Goal: Information Seeking & Learning: Learn about a topic

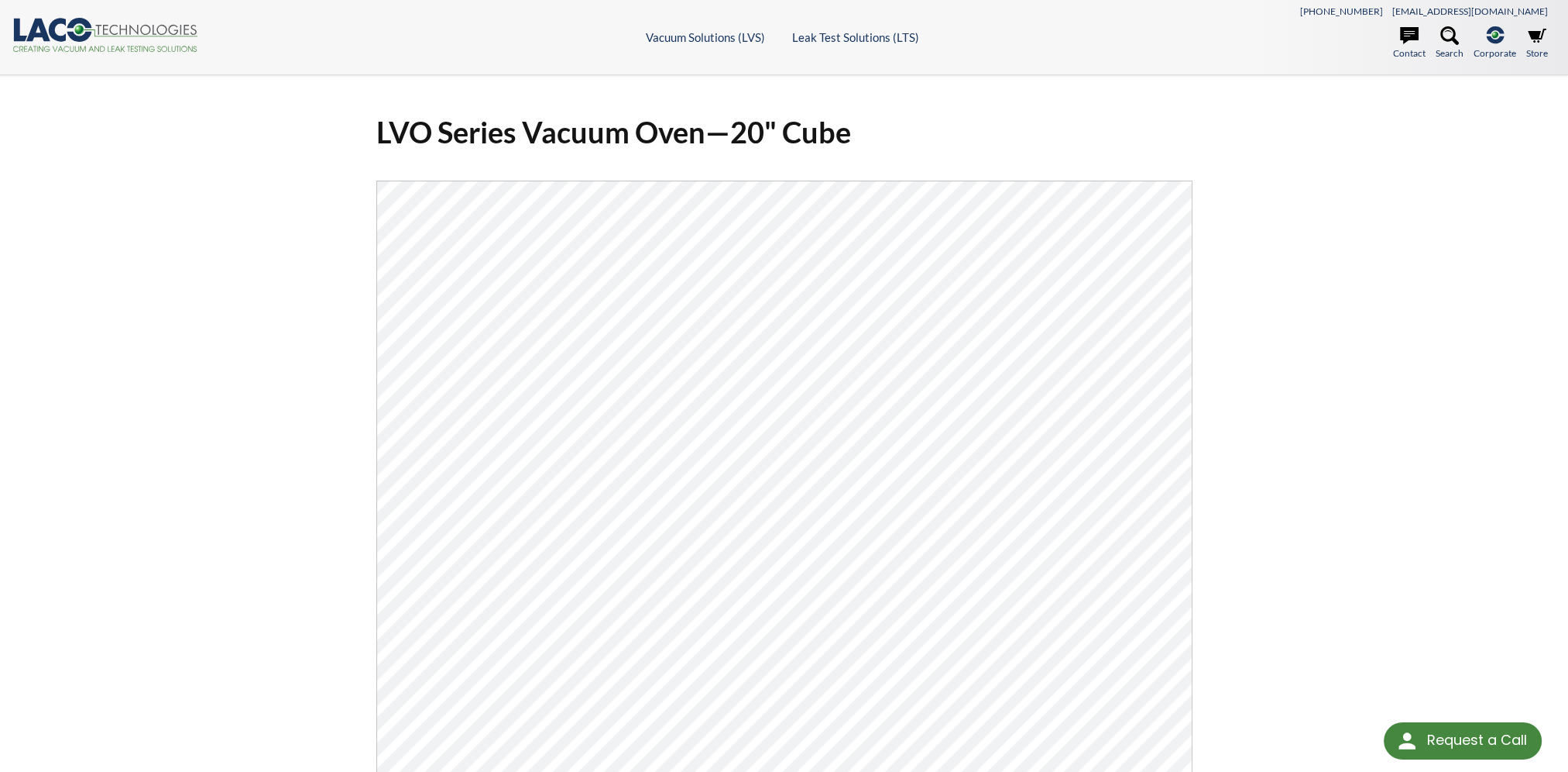
select select "Language Translate Widget"
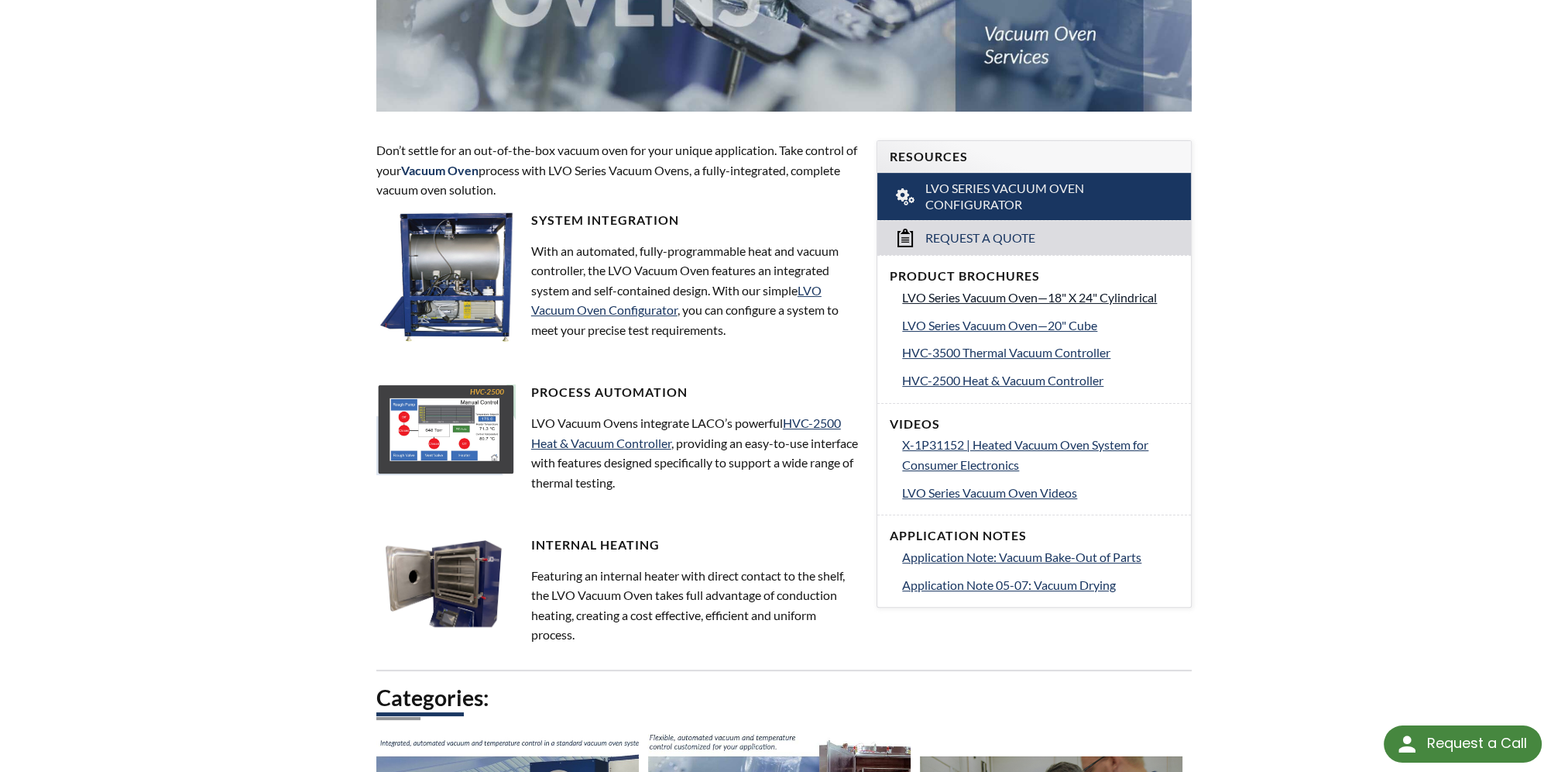
click at [1096, 297] on span "LVO Series Vacuum Oven—18" X 24" Cylindrical" at bounding box center [1030, 298] width 255 height 15
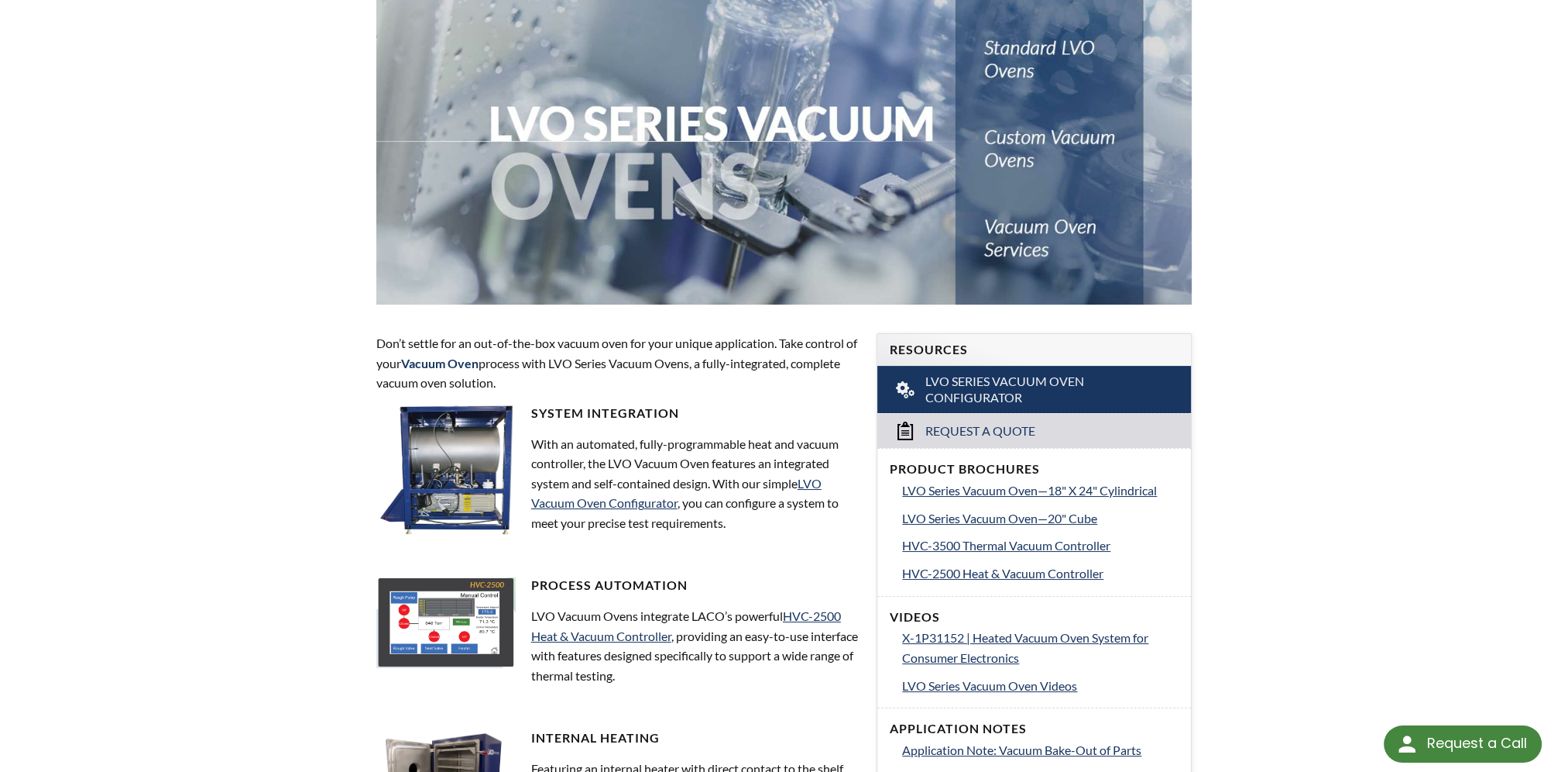
scroll to position [233, 0]
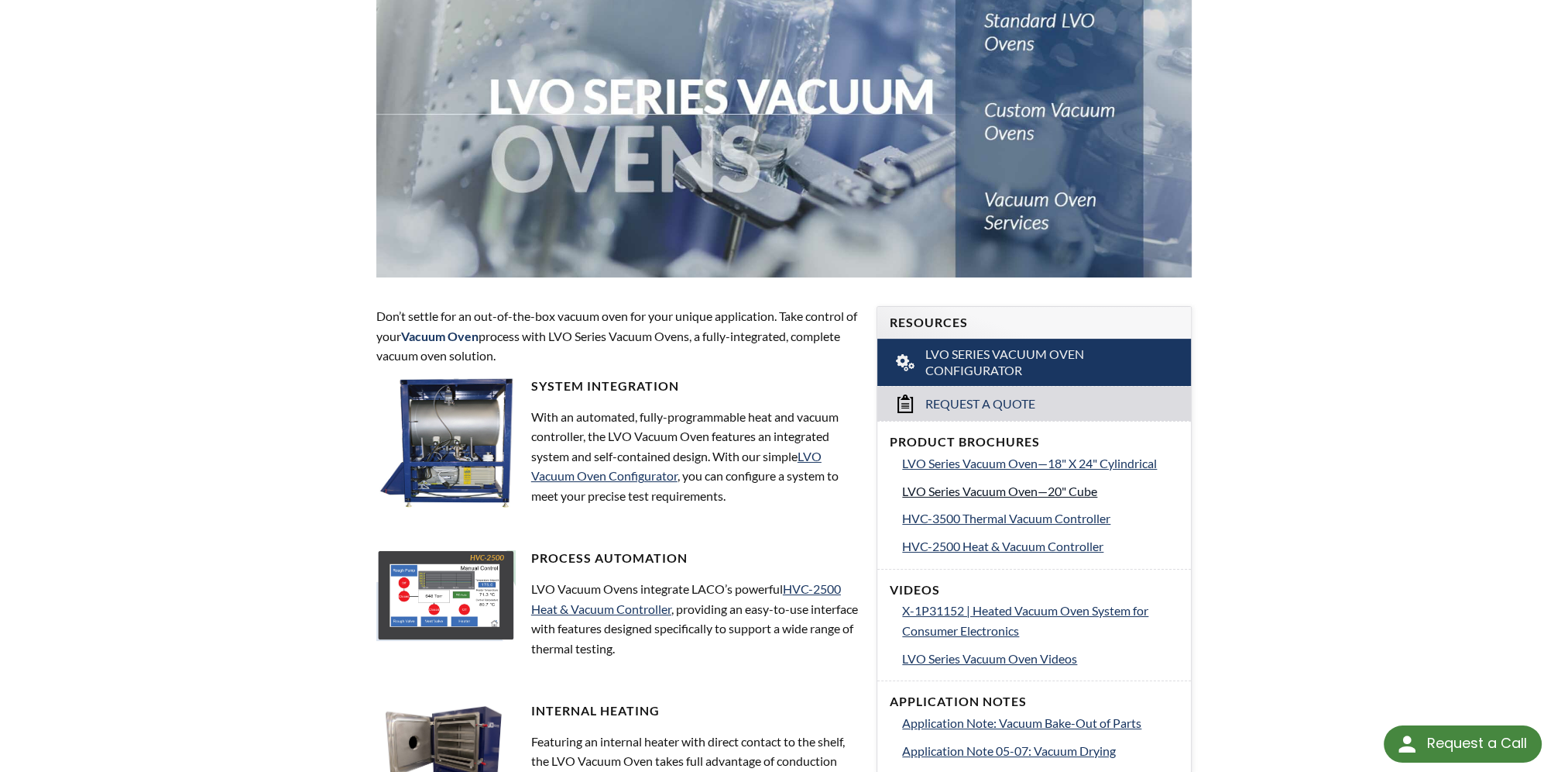
click at [1073, 490] on span "LVO Series Vacuum Oven—20" Cube" at bounding box center [1000, 491] width 195 height 15
drag, startPoint x: 895, startPoint y: 484, endPoint x: 1106, endPoint y: 491, distance: 211.1
click at [1106, 491] on div "Product Brochures LVO Series Vacuum Oven—18" X 24" Cylindrical LVO Series Vacuu…" at bounding box center [1033, 494] width 313 height 147
copy span "LVO Series Vacuum Oven—20" Cube"
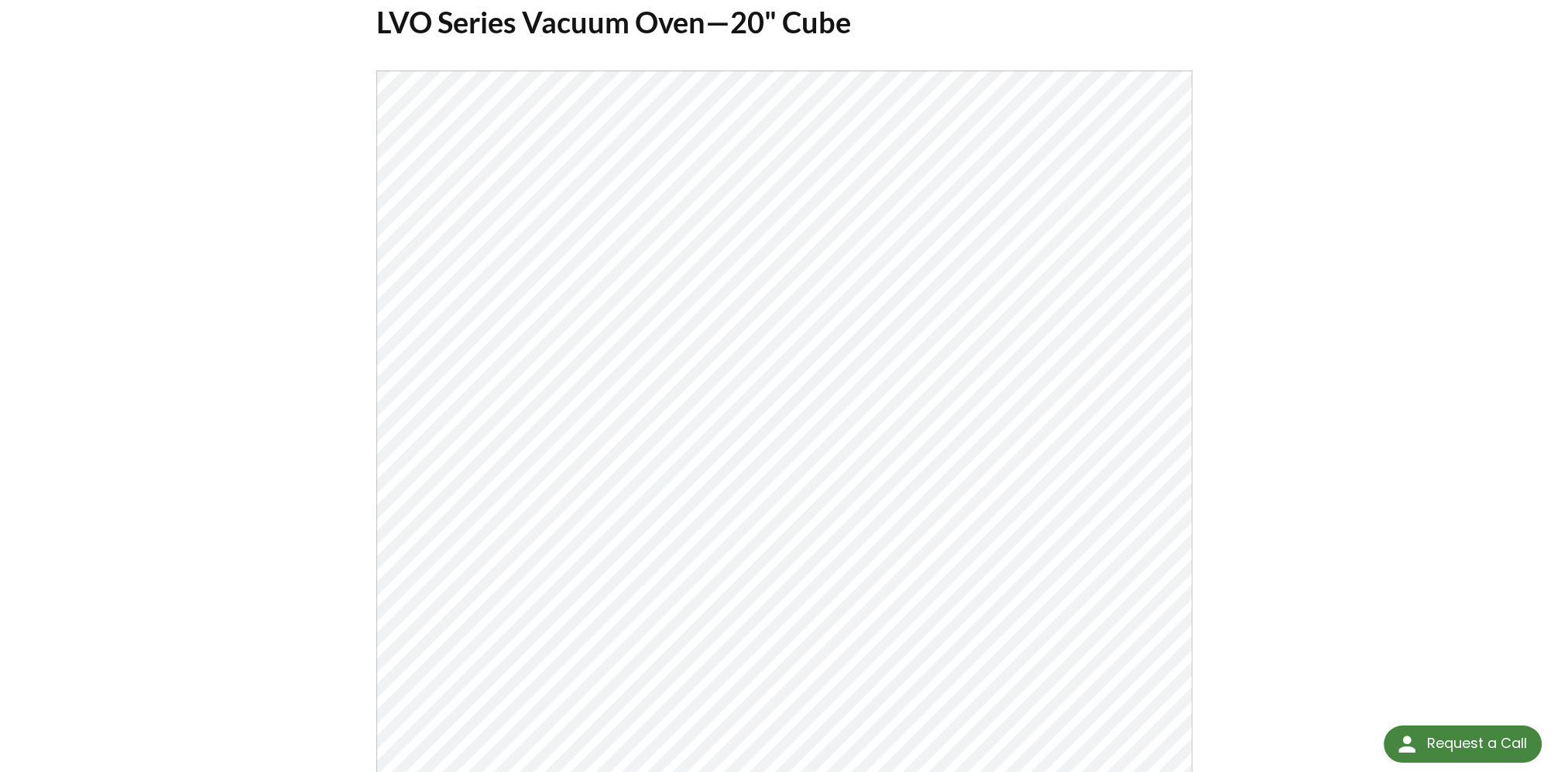
scroll to position [155, 0]
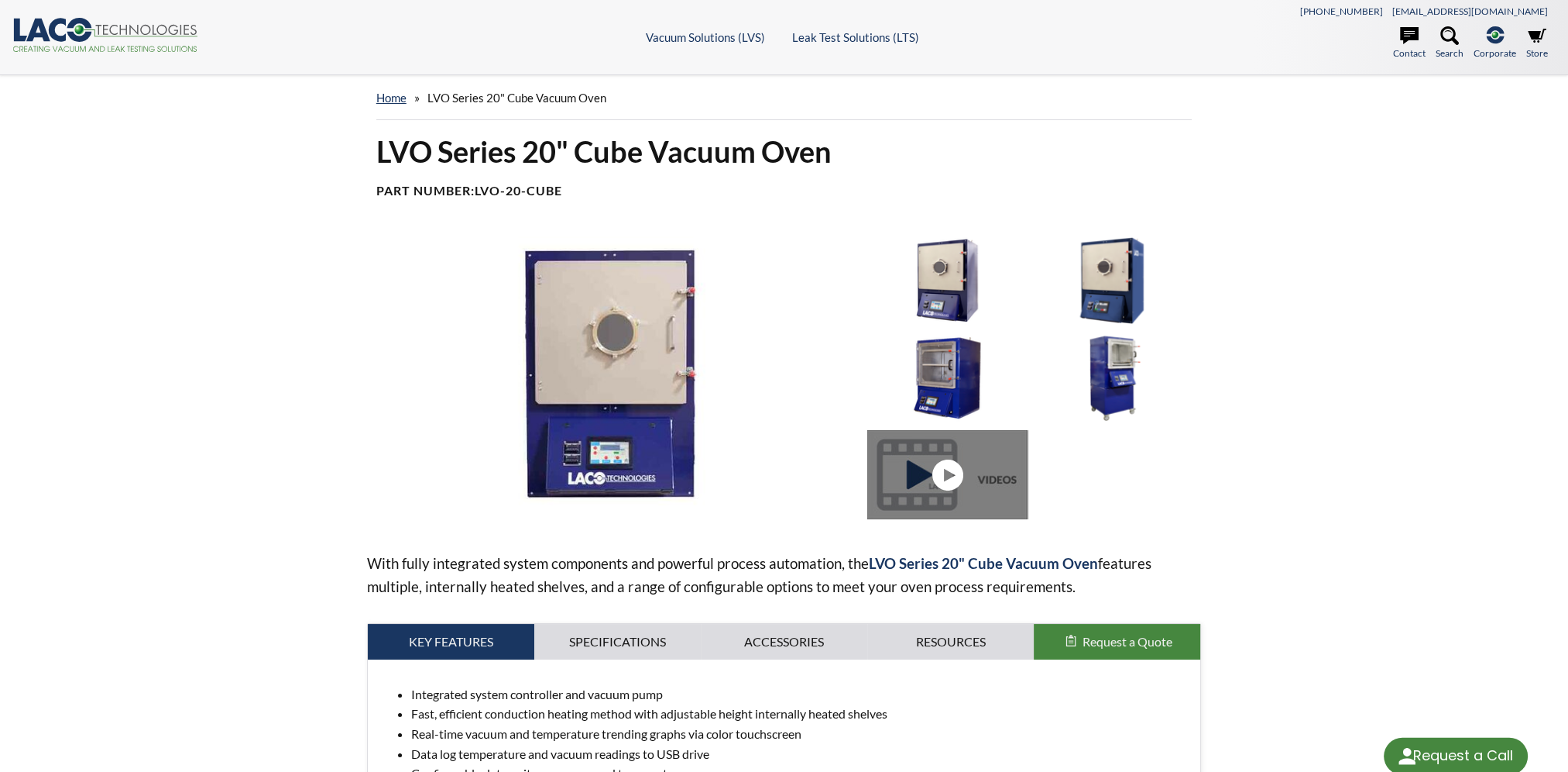
select select "Language Translate Widget"
click at [977, 466] on link at bounding box center [952, 474] width 168 height 89
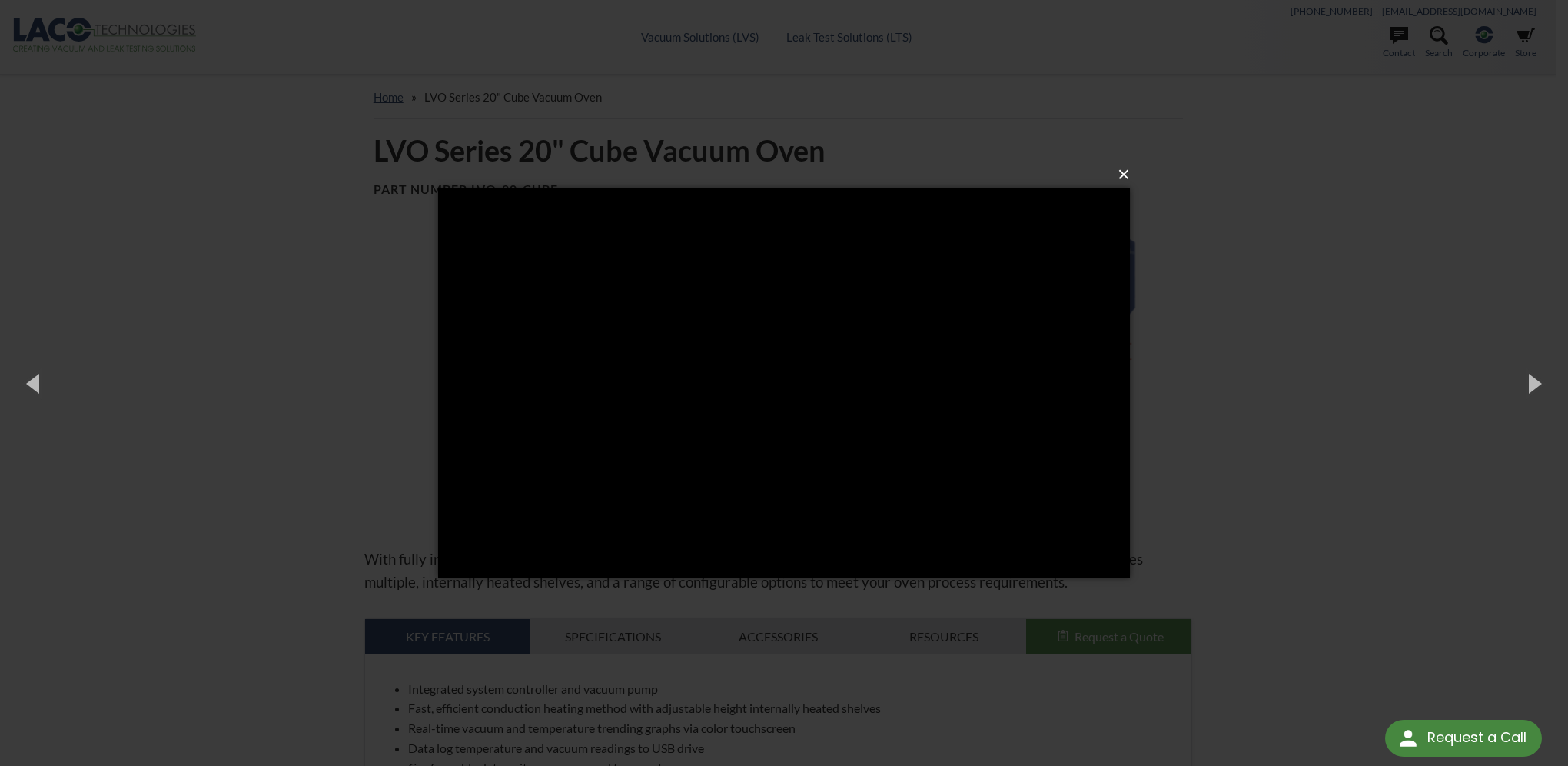
click at [1130, 174] on button "×" at bounding box center [788, 175] width 692 height 34
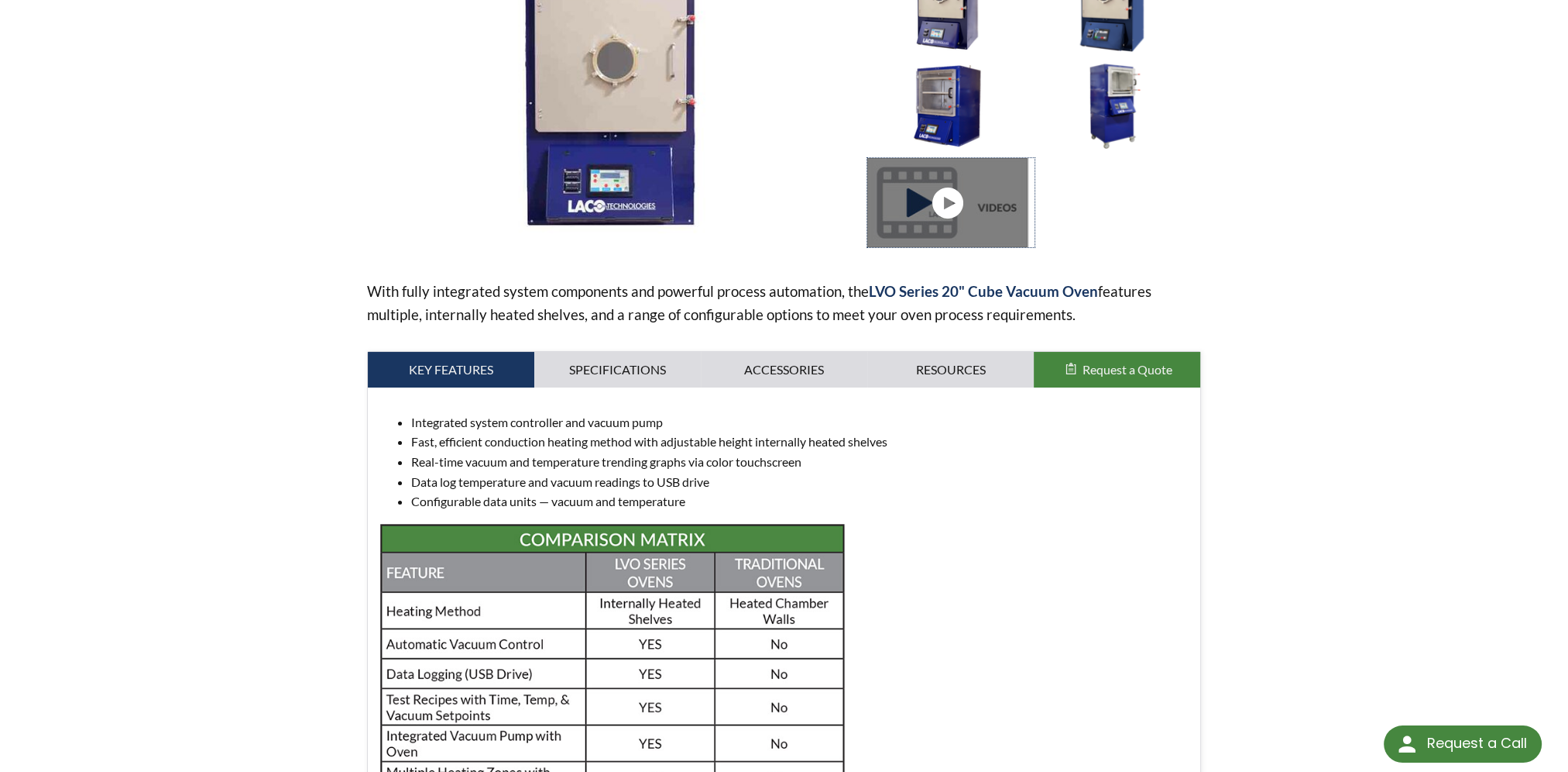
scroll to position [155, 0]
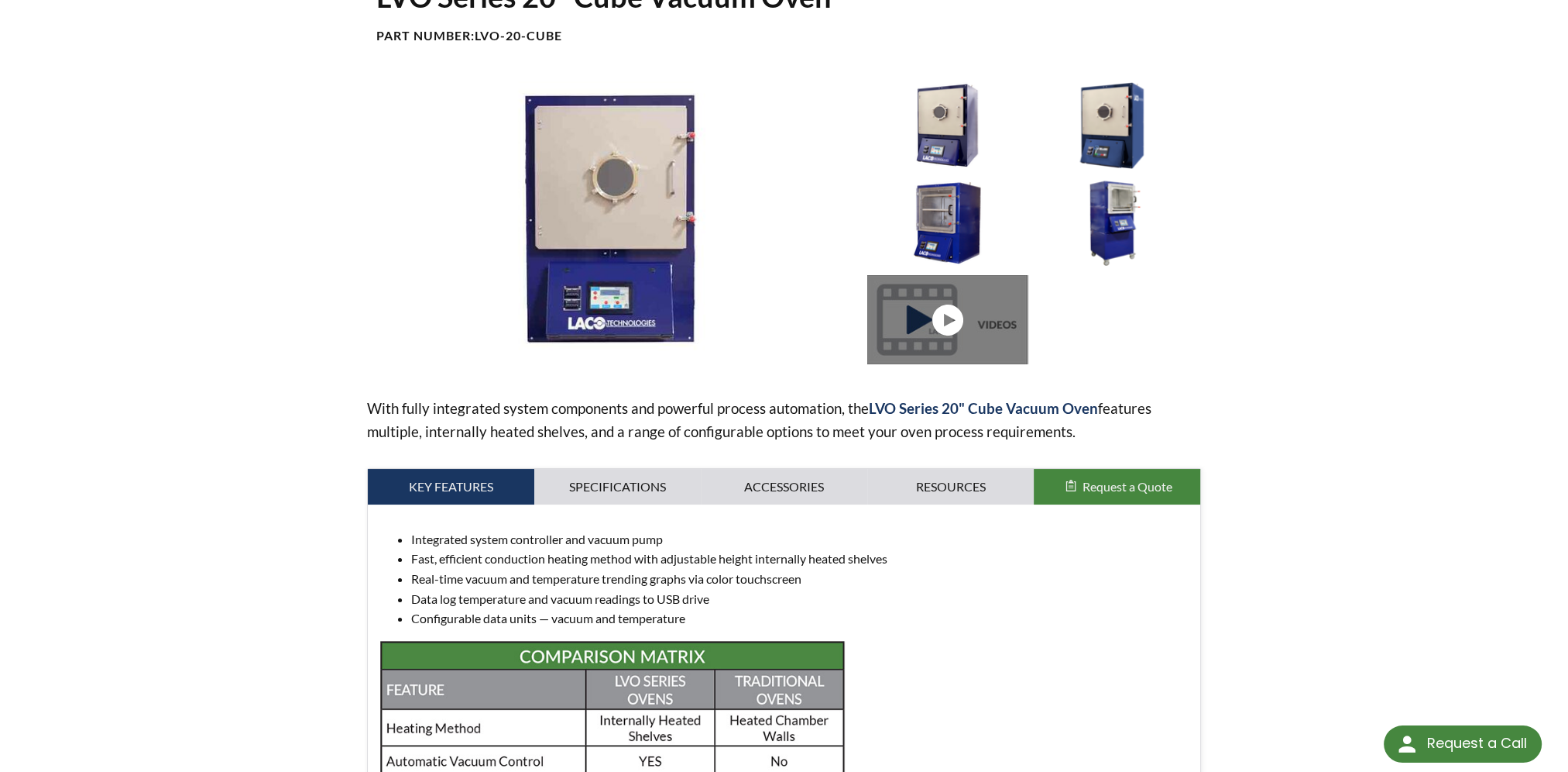
click at [606, 301] on img at bounding box center [611, 217] width 488 height 274
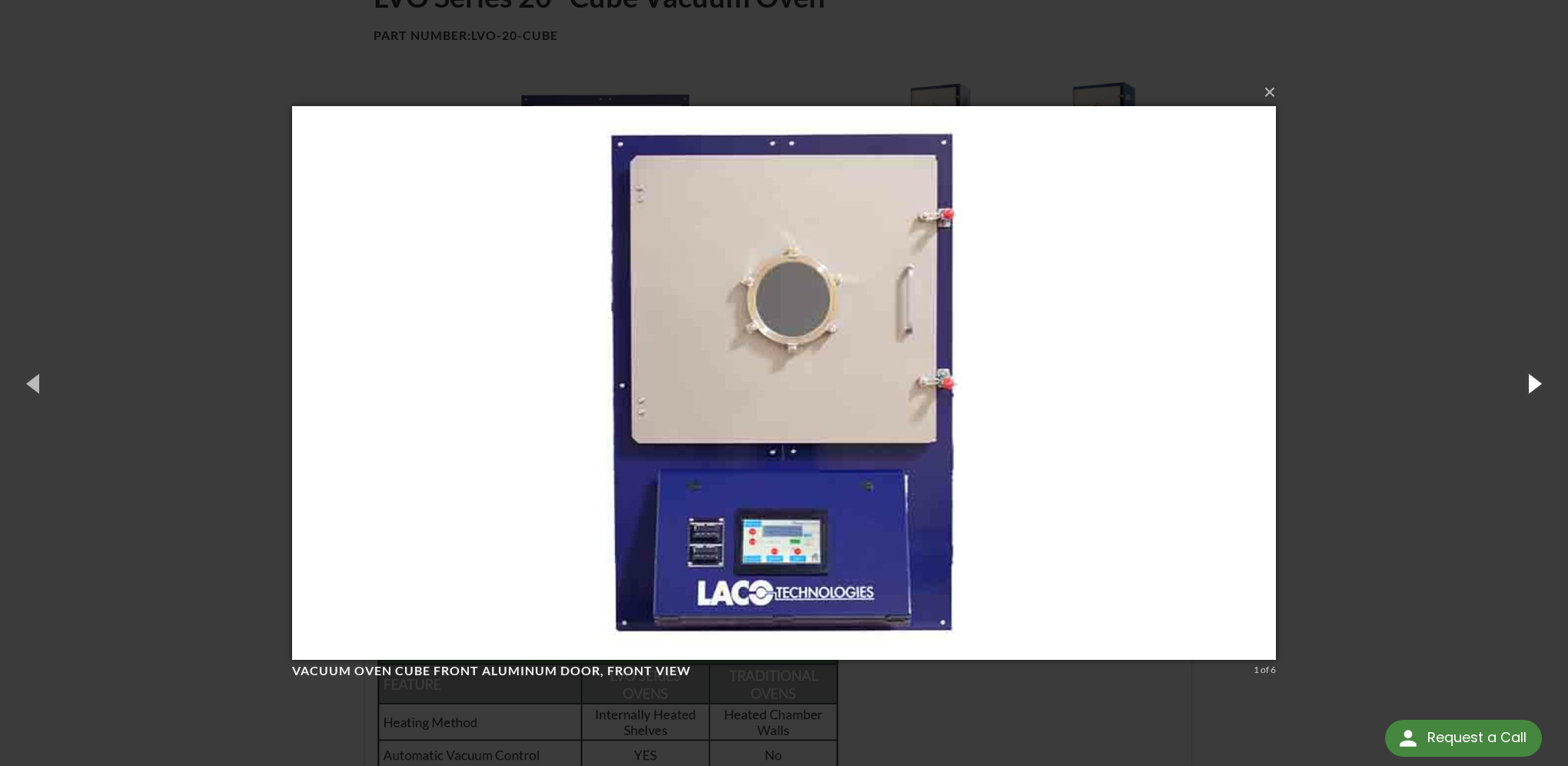
click at [1537, 384] on button "button" at bounding box center [1533, 383] width 69 height 85
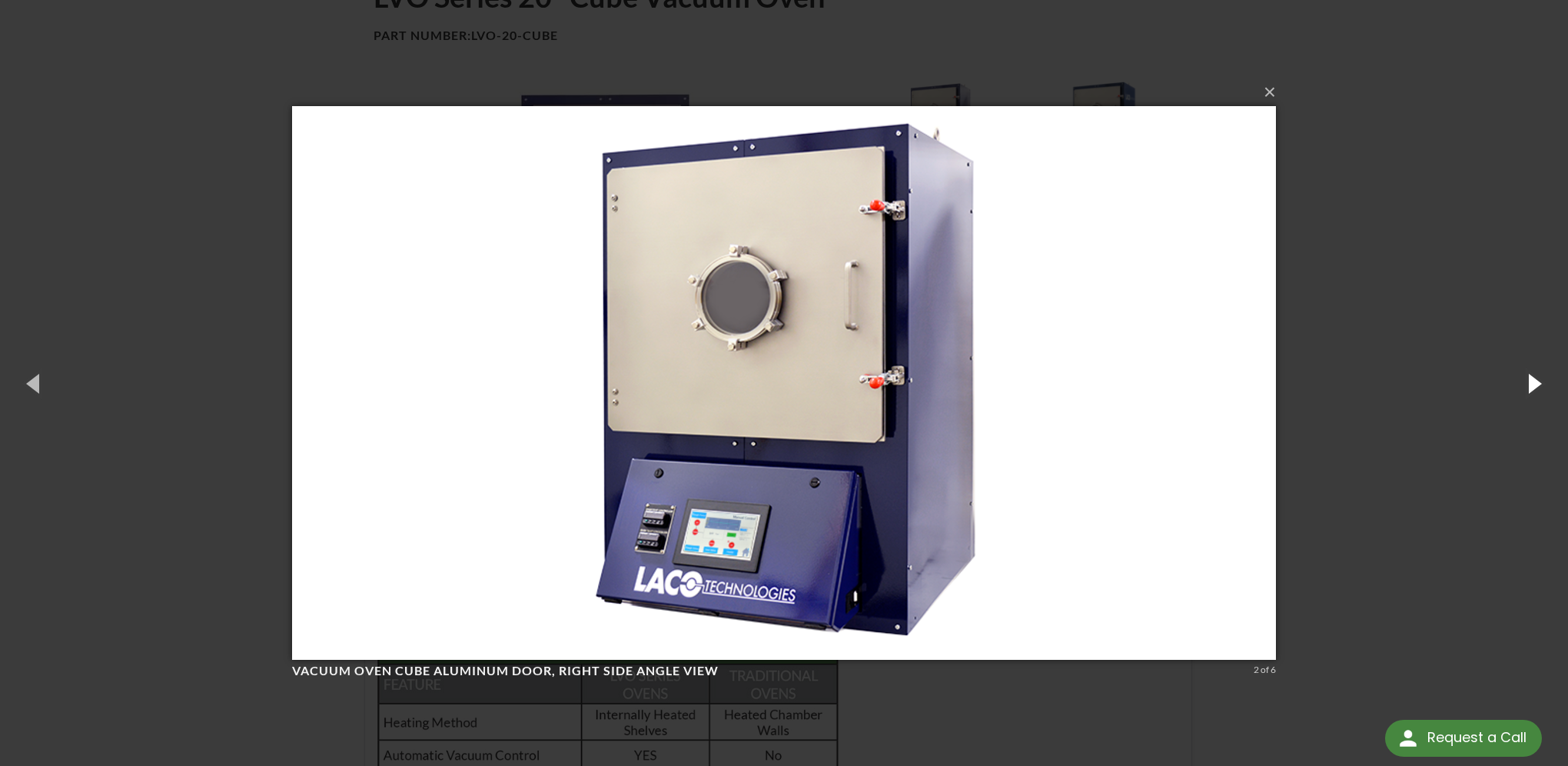
click at [1537, 389] on button "button" at bounding box center [1533, 383] width 69 height 85
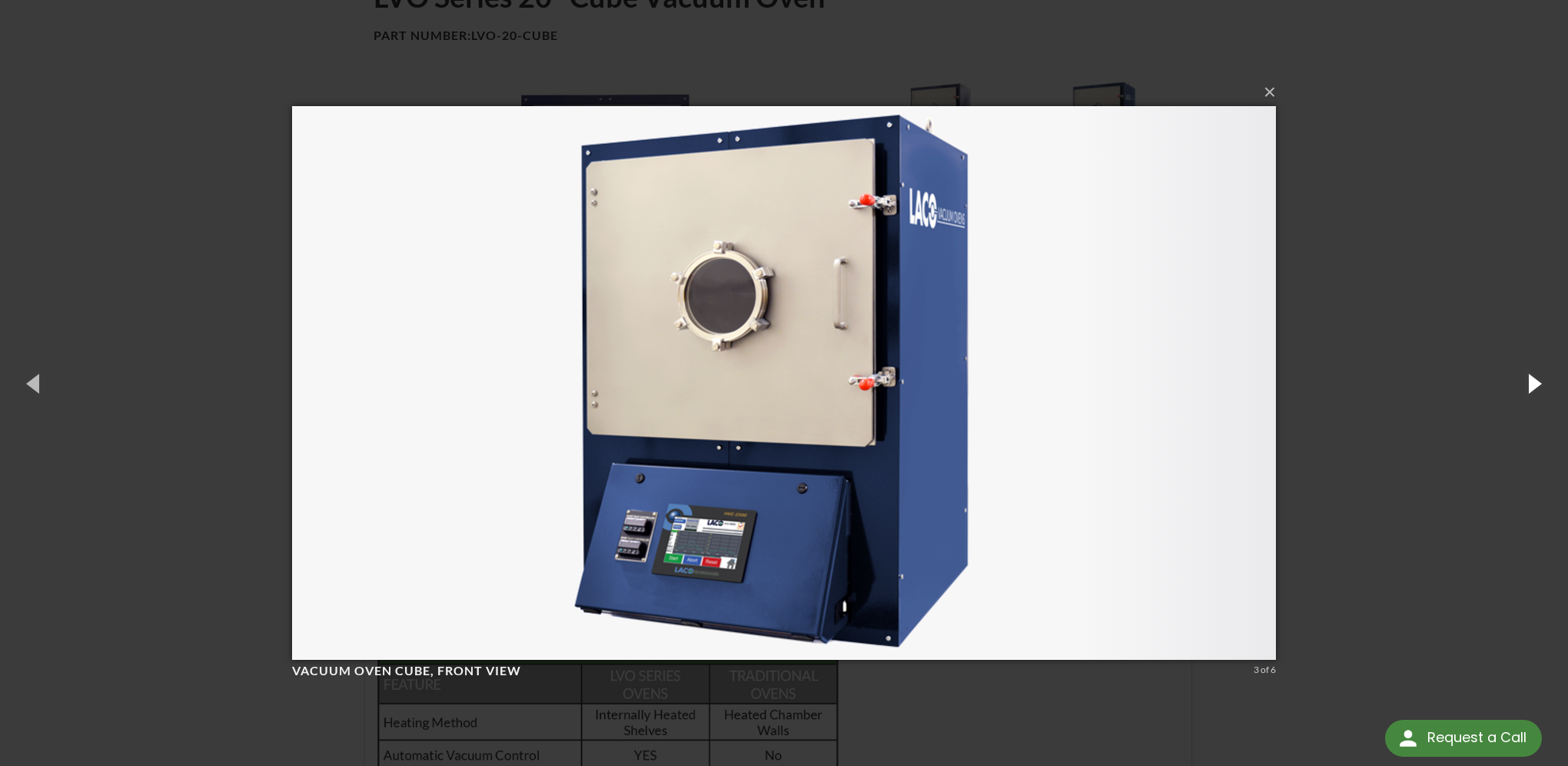
click at [1537, 389] on button "button" at bounding box center [1533, 383] width 69 height 85
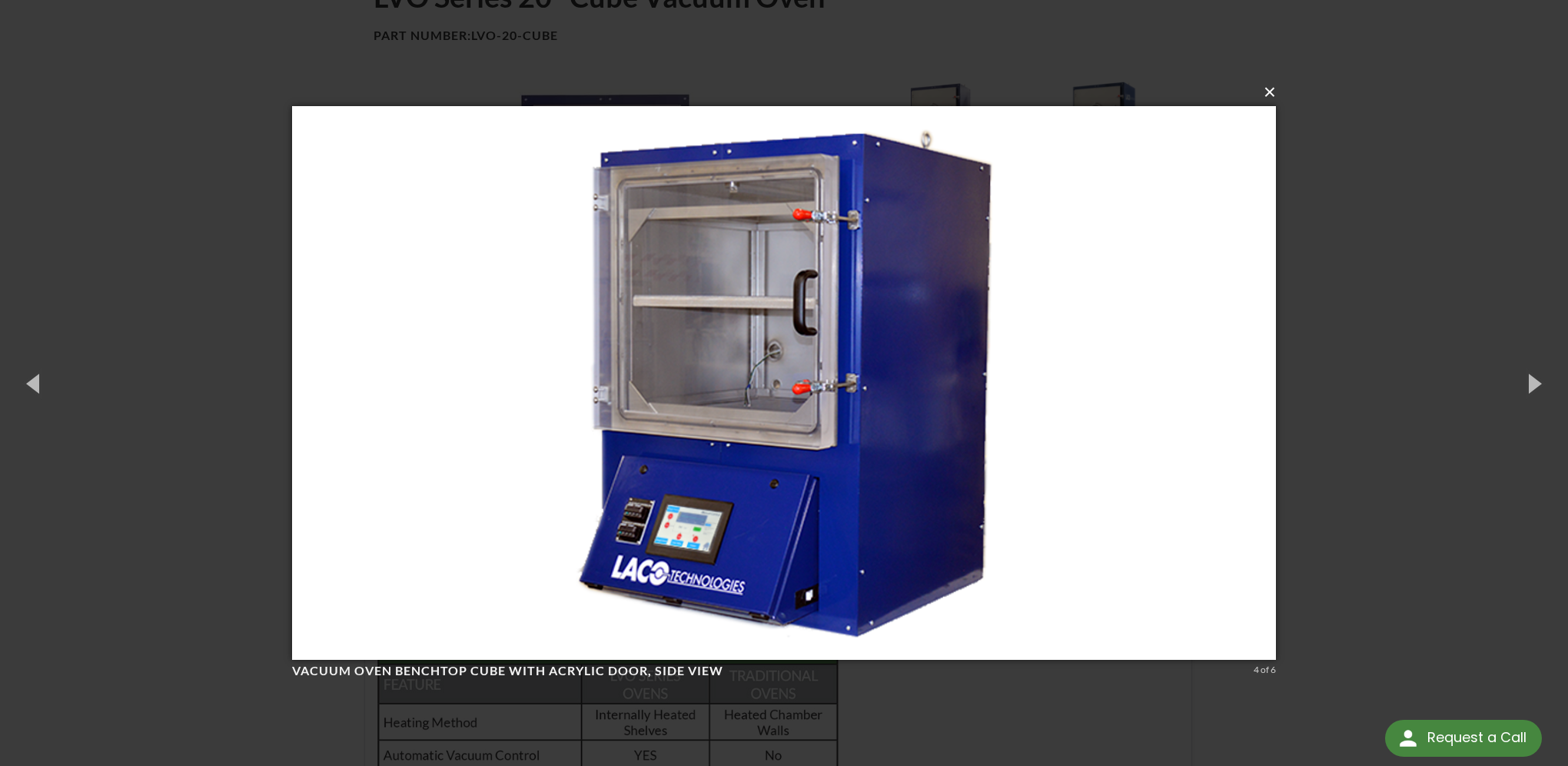
click at [1267, 93] on button "×" at bounding box center [788, 92] width 983 height 34
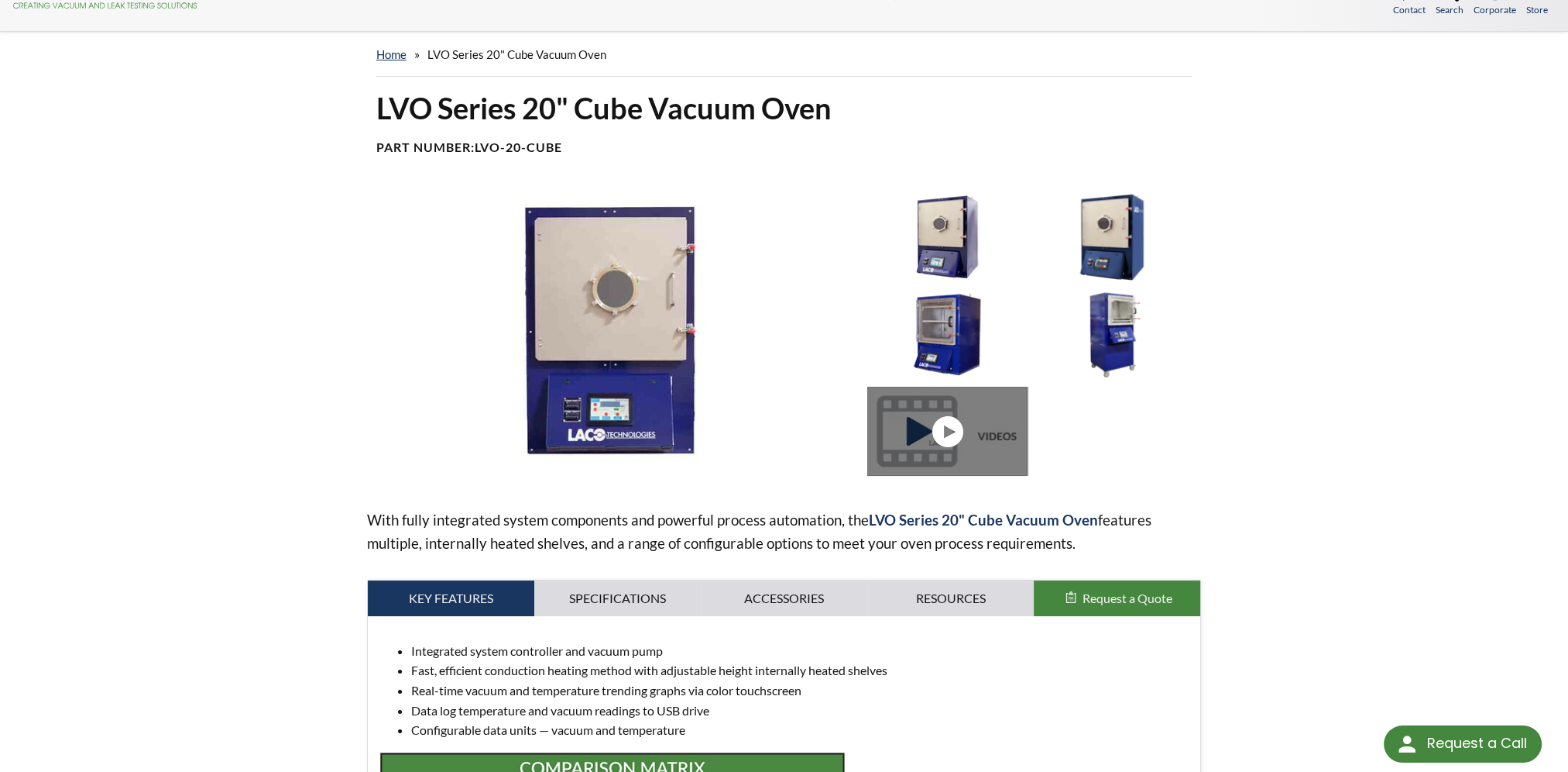
scroll to position [0, 0]
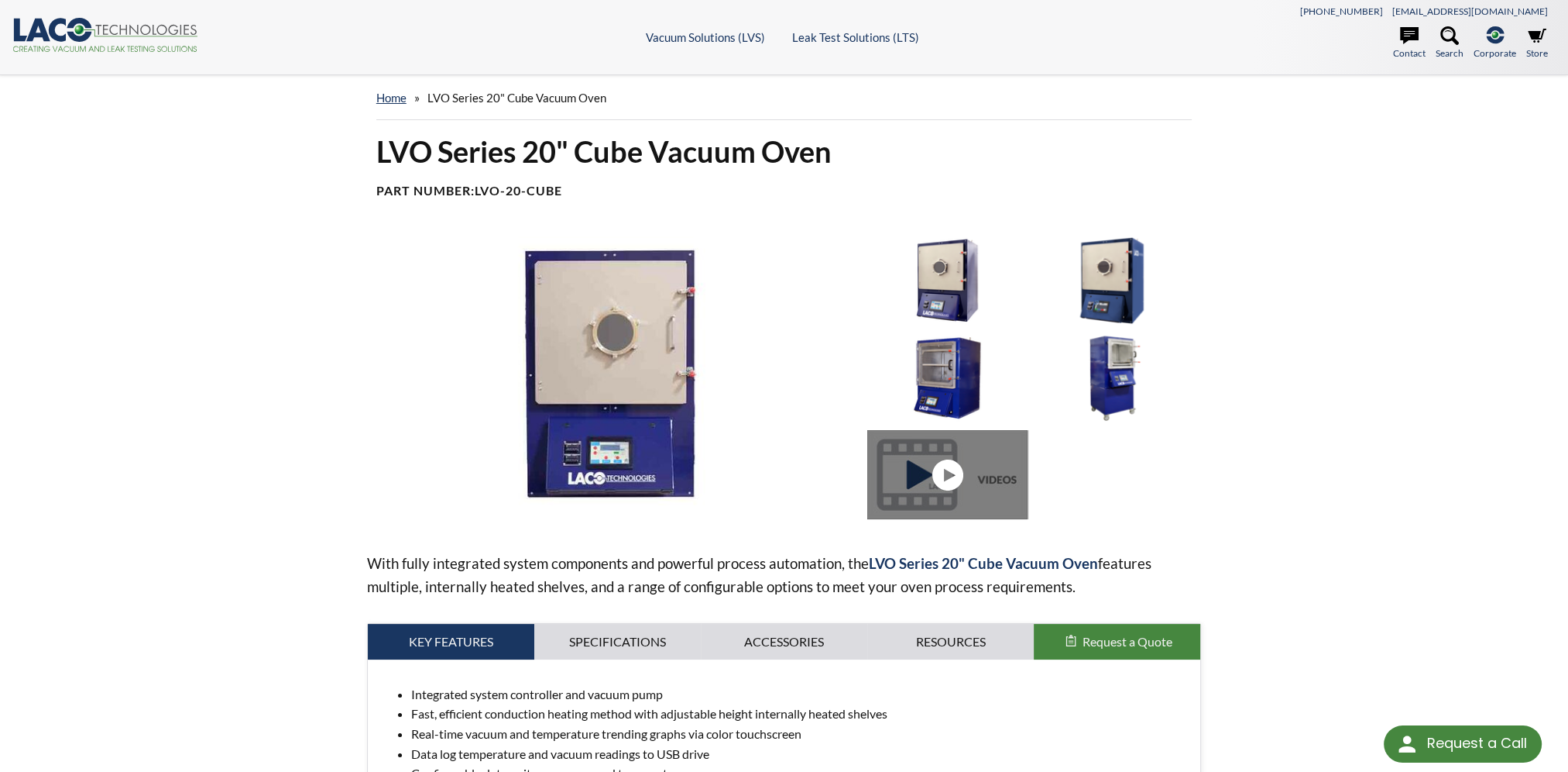
click at [710, 25] on header ".cls-1{fill:#193661;}.cls-2{fill:#58595b;}.cls-3{fill:url(#radial-gradient);}.c…" at bounding box center [784, 38] width 1568 height 75
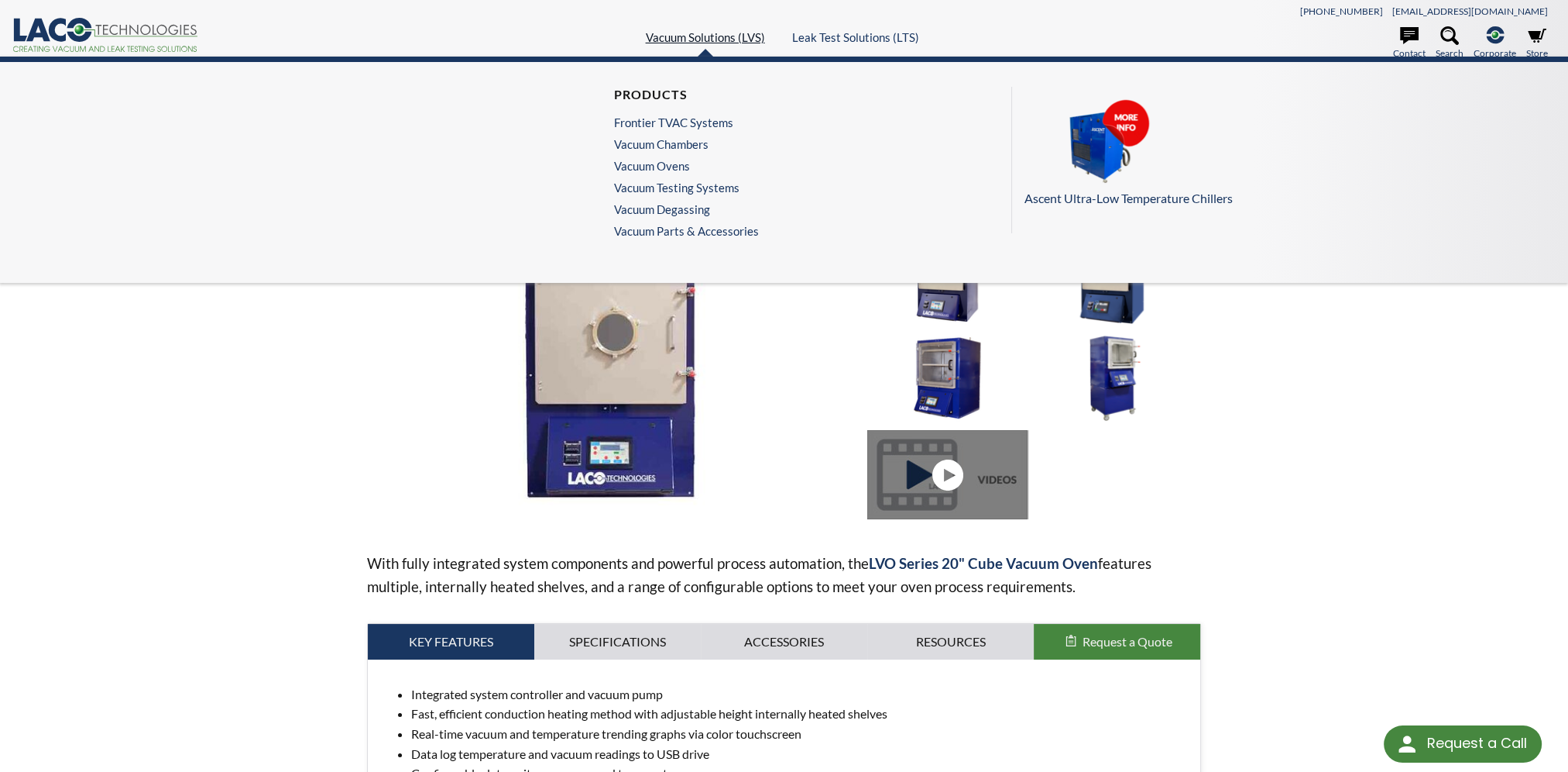
click at [711, 40] on link "Vacuum Solutions (LVS)" at bounding box center [705, 37] width 120 height 14
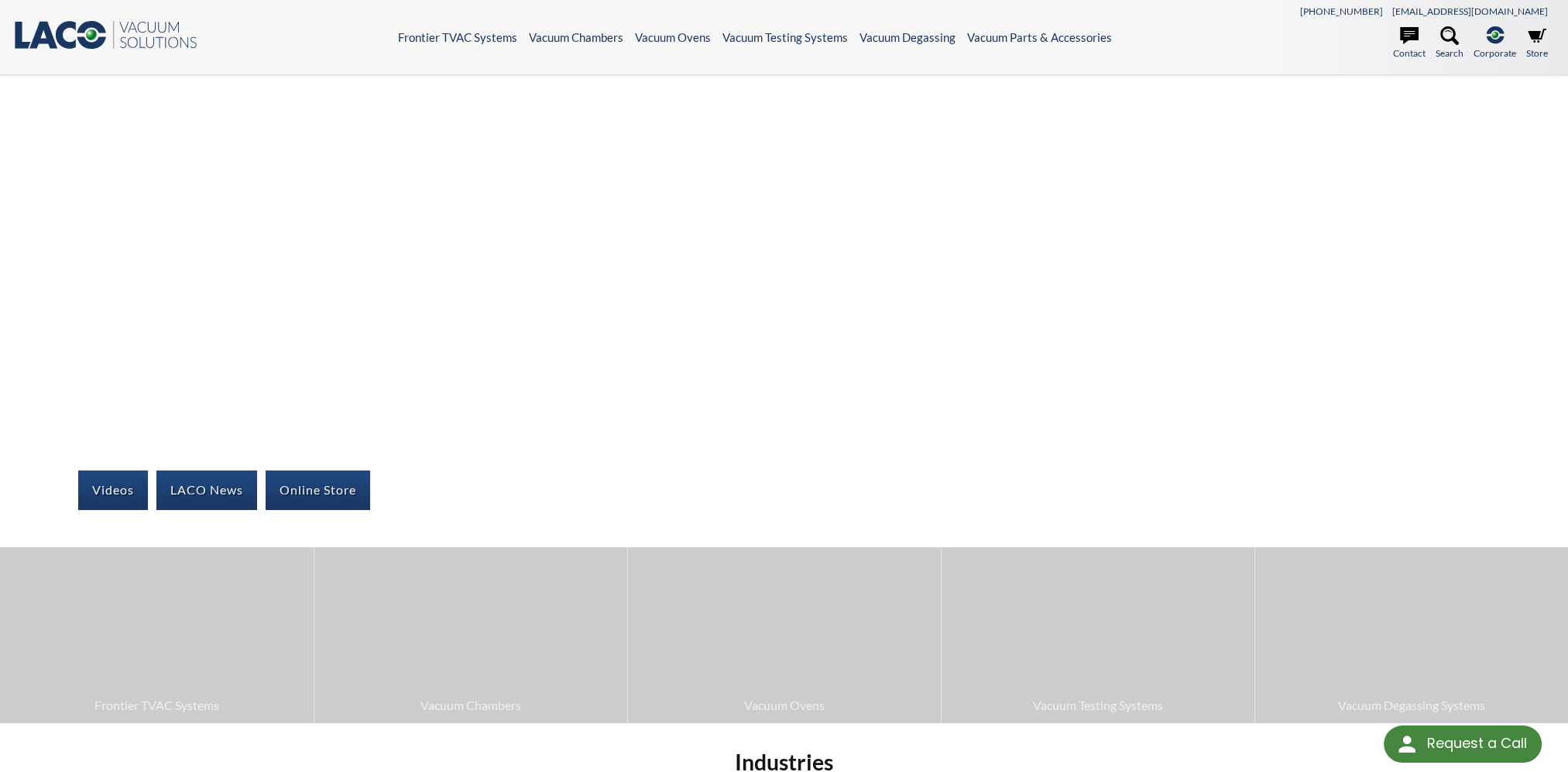
click at [67, 39] on icon ".st0{fill:#193661;} .st1{fill:url(#SVGID_1_);} .st2{enable-background:new ;} .s…" at bounding box center [105, 35] width 186 height 31
select select "Language Translate Widget"
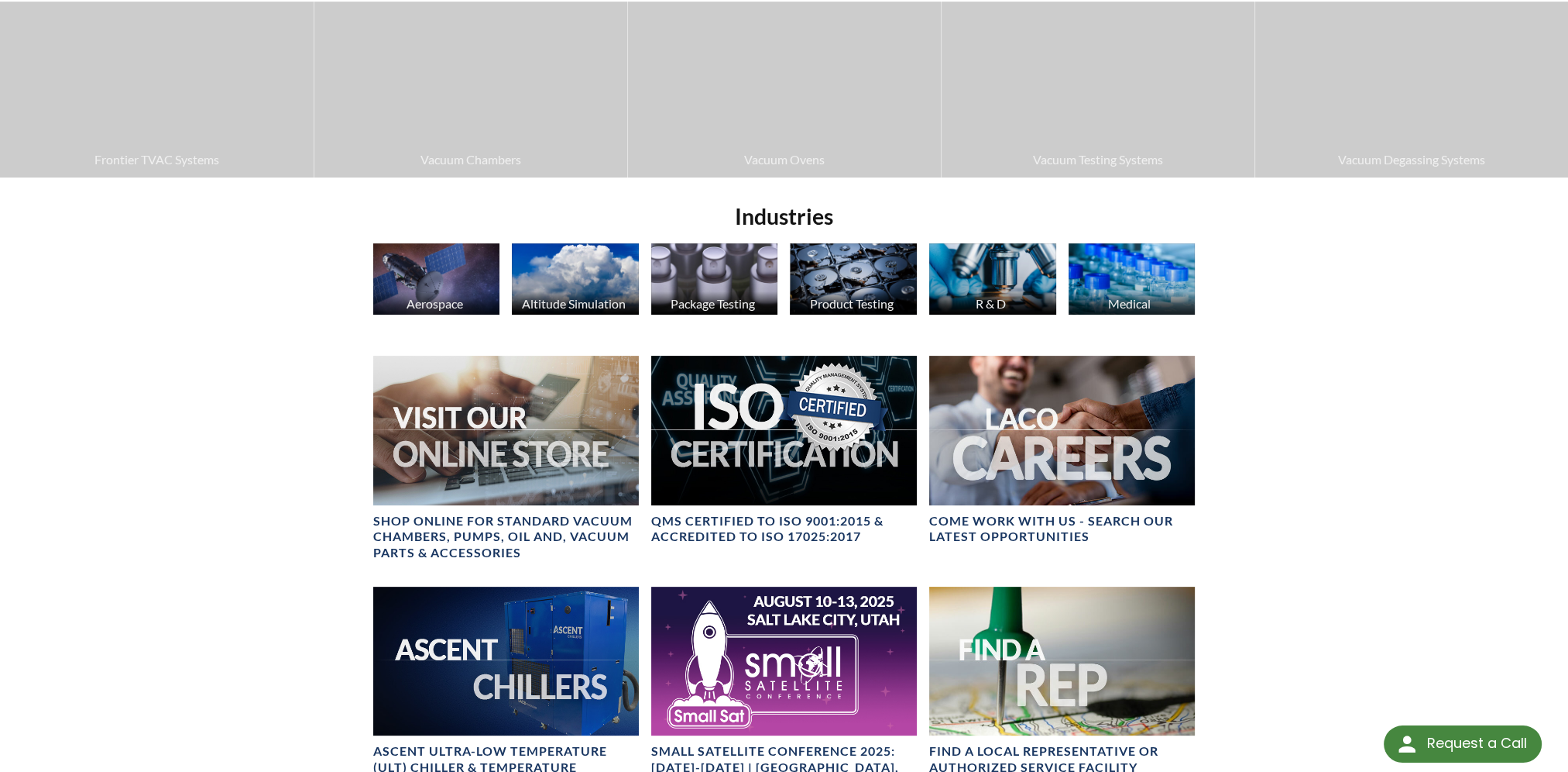
scroll to position [545, 0]
click at [1026, 271] on img at bounding box center [993, 280] width 127 height 72
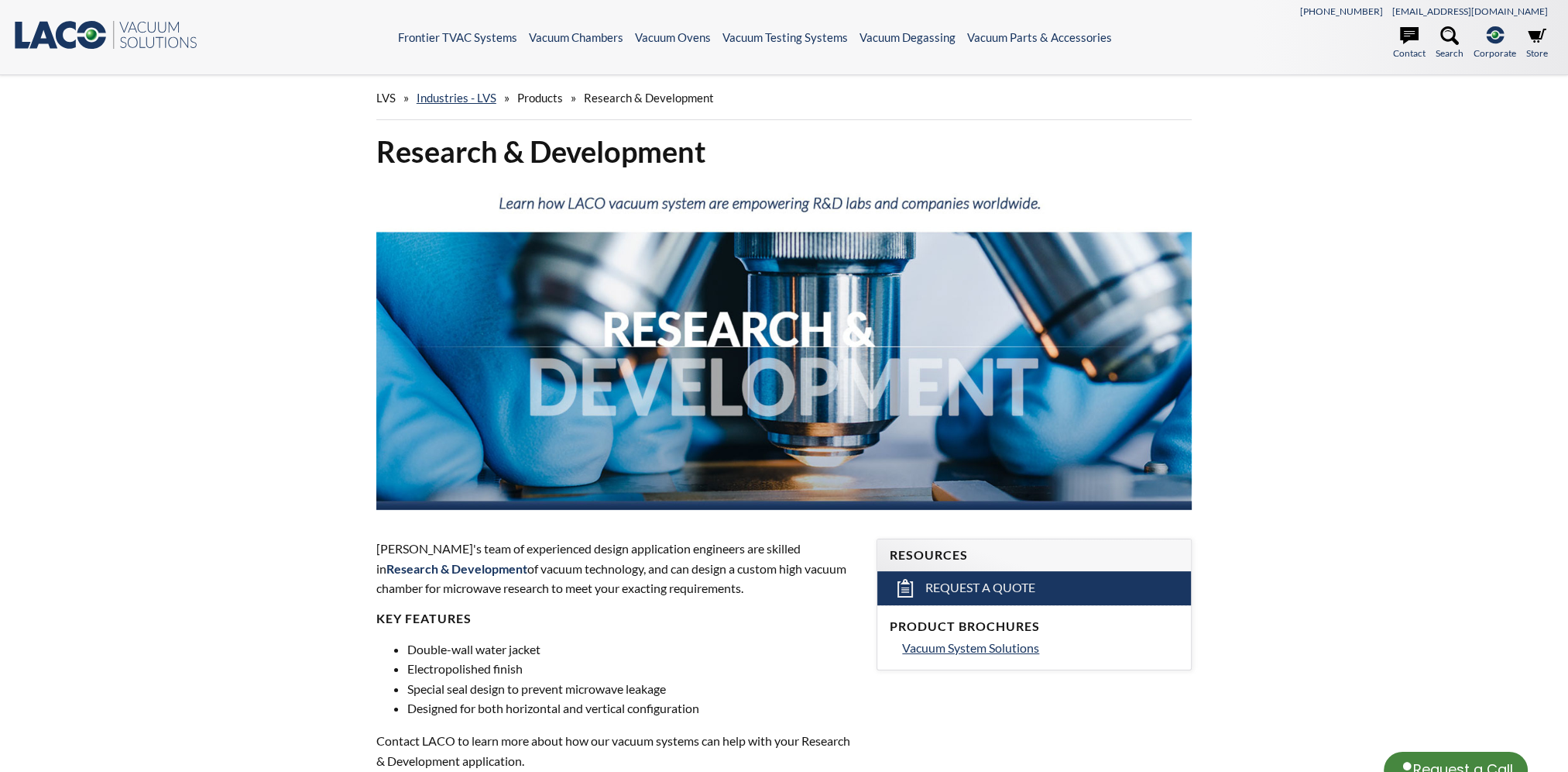
select select "Language Translate Widget"
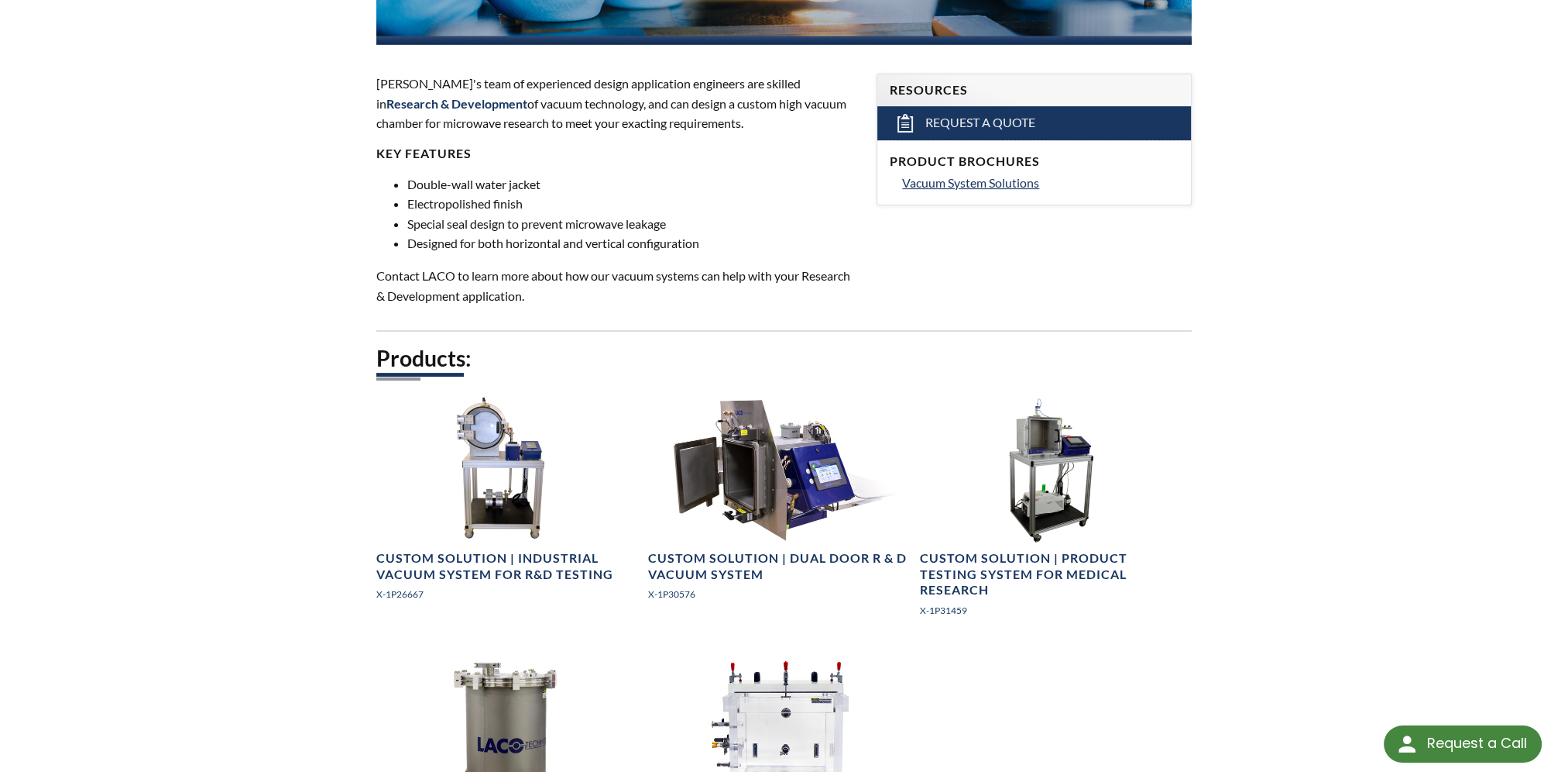
scroll to position [775, 0]
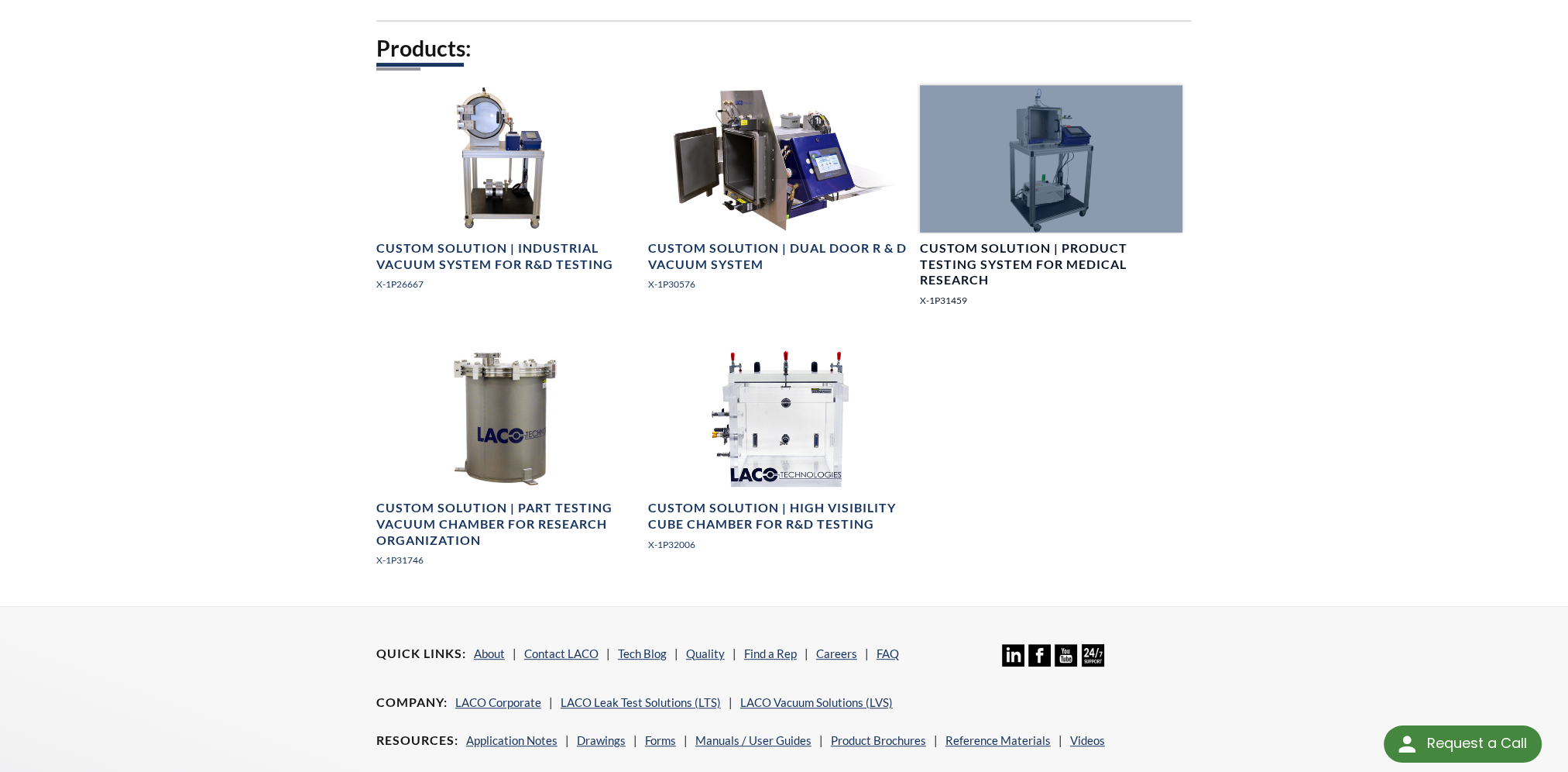
click at [1112, 220] on div at bounding box center [1051, 159] width 263 height 147
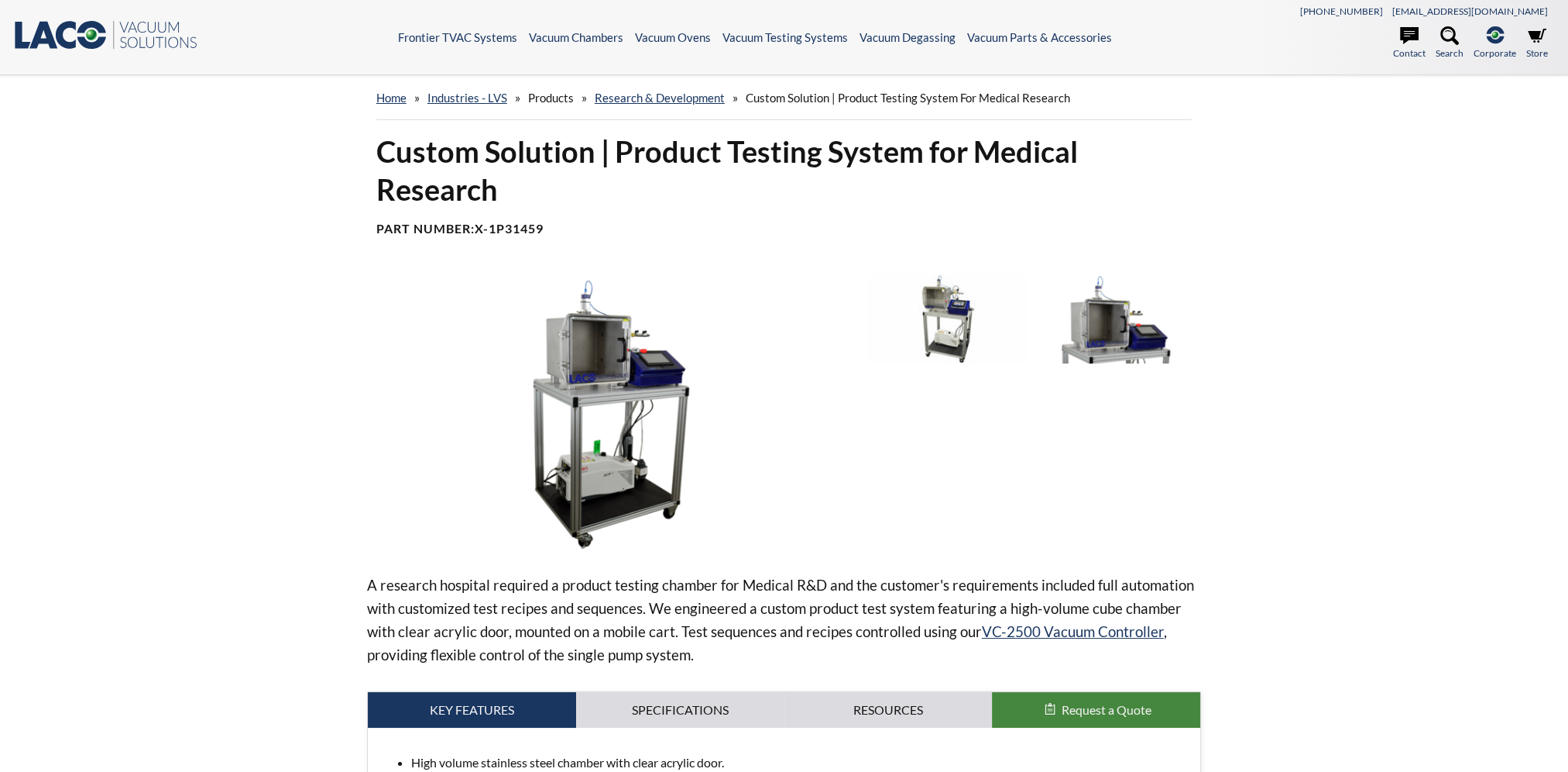
select select "Language Translate Widget"
click at [663, 435] on img at bounding box center [611, 410] width 488 height 274
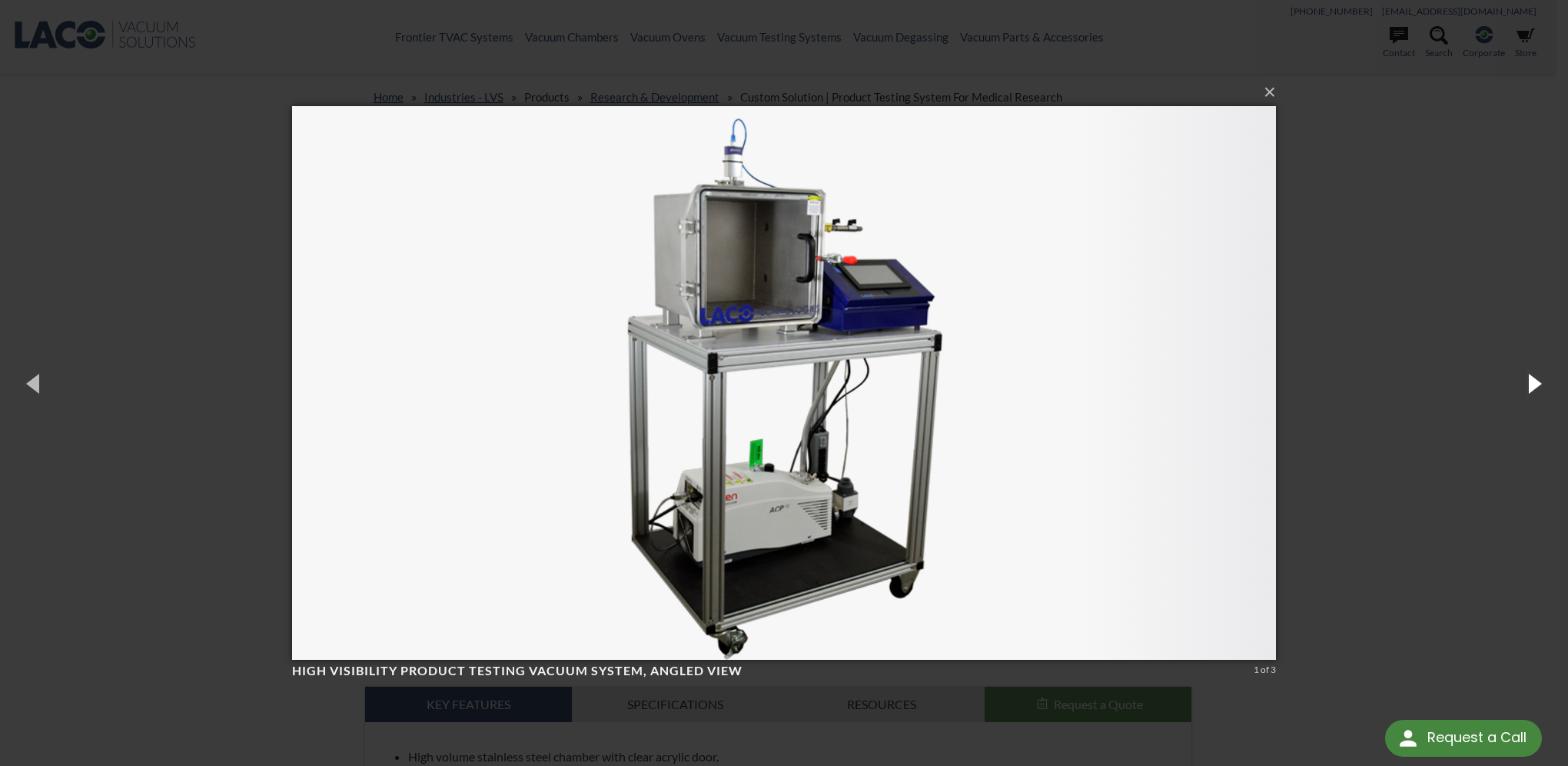
click at [1521, 390] on button "button" at bounding box center [1533, 383] width 69 height 85
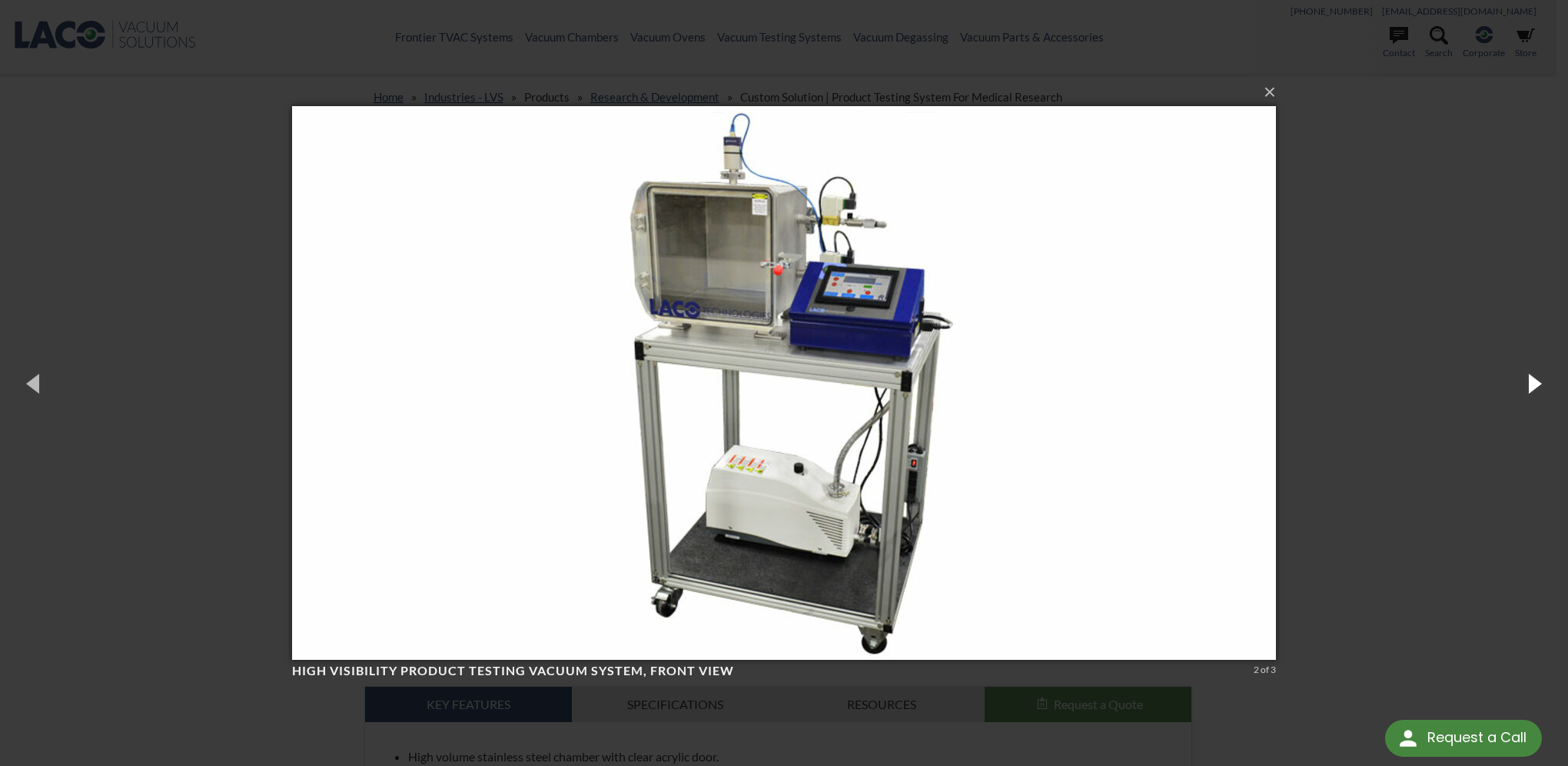
click at [1520, 390] on button "button" at bounding box center [1533, 383] width 69 height 85
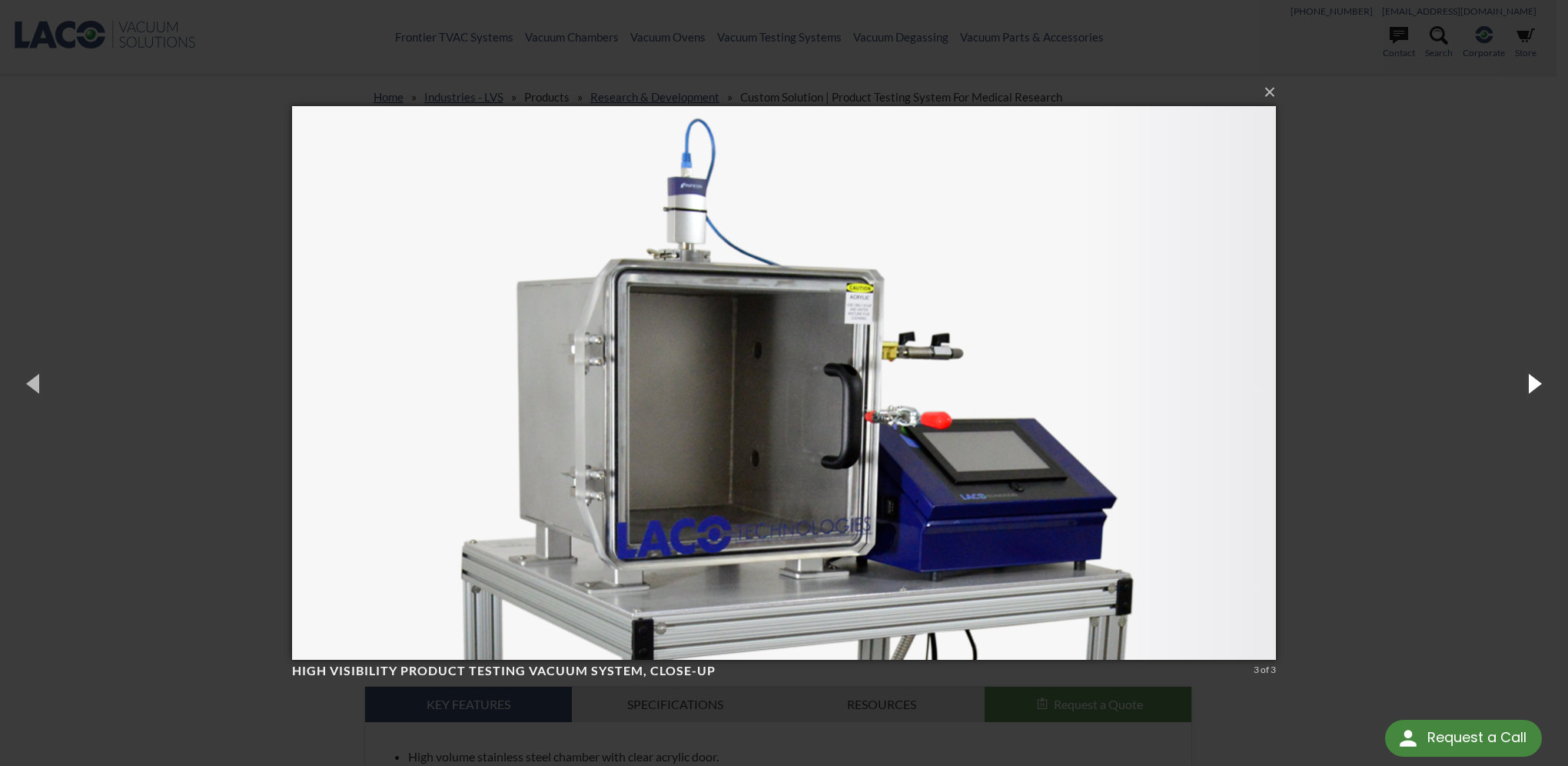
drag, startPoint x: 1520, startPoint y: 390, endPoint x: 1476, endPoint y: 422, distance: 54.4
click at [1519, 390] on button "button" at bounding box center [1533, 383] width 69 height 85
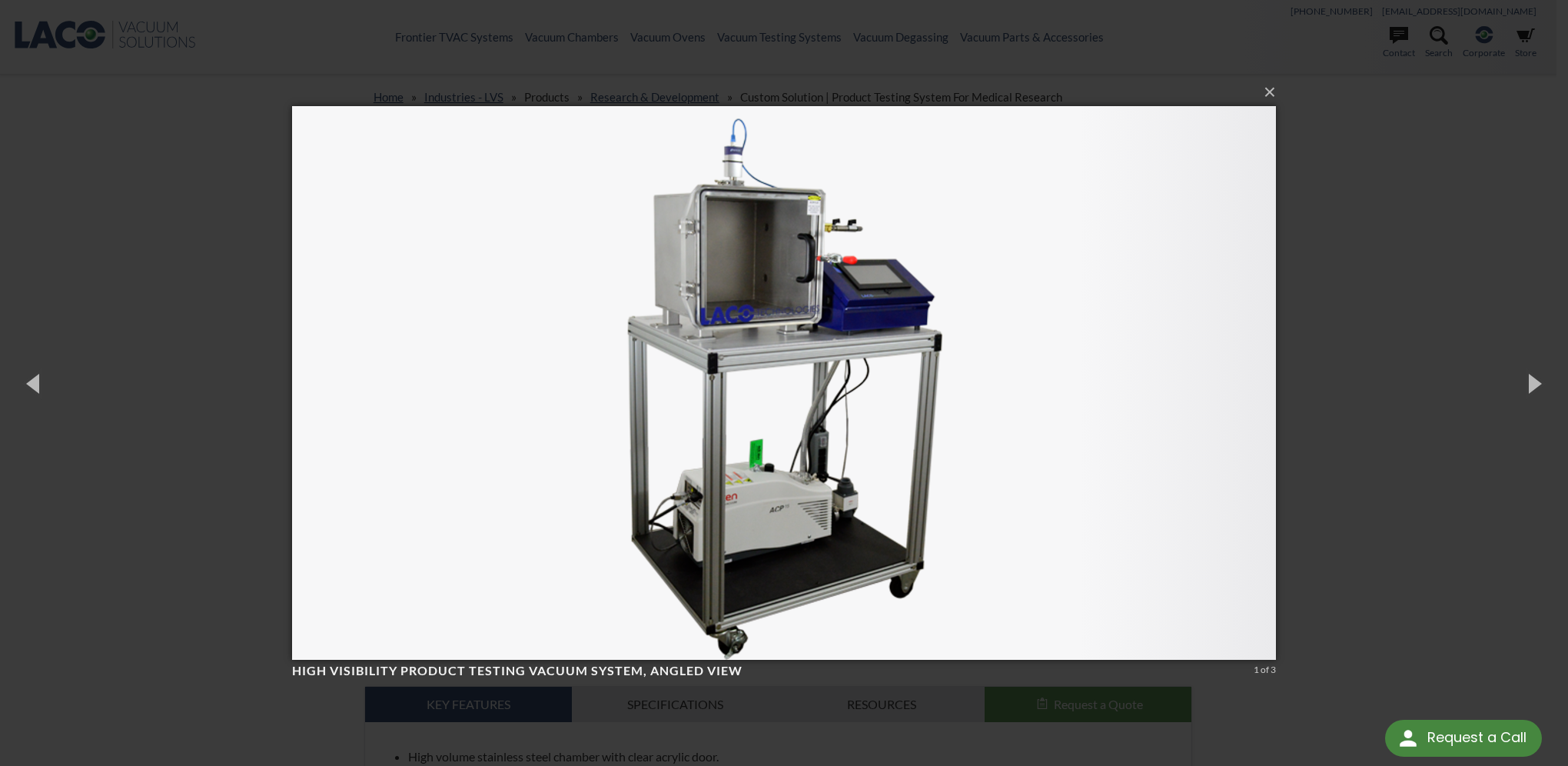
drag, startPoint x: 1398, startPoint y: 471, endPoint x: 1390, endPoint y: 480, distance: 12.0
click at [1392, 475] on div "× High Visibility Product Testing Vacuum System, angled view 1 of 3 Loading..." at bounding box center [784, 383] width 1568 height 766
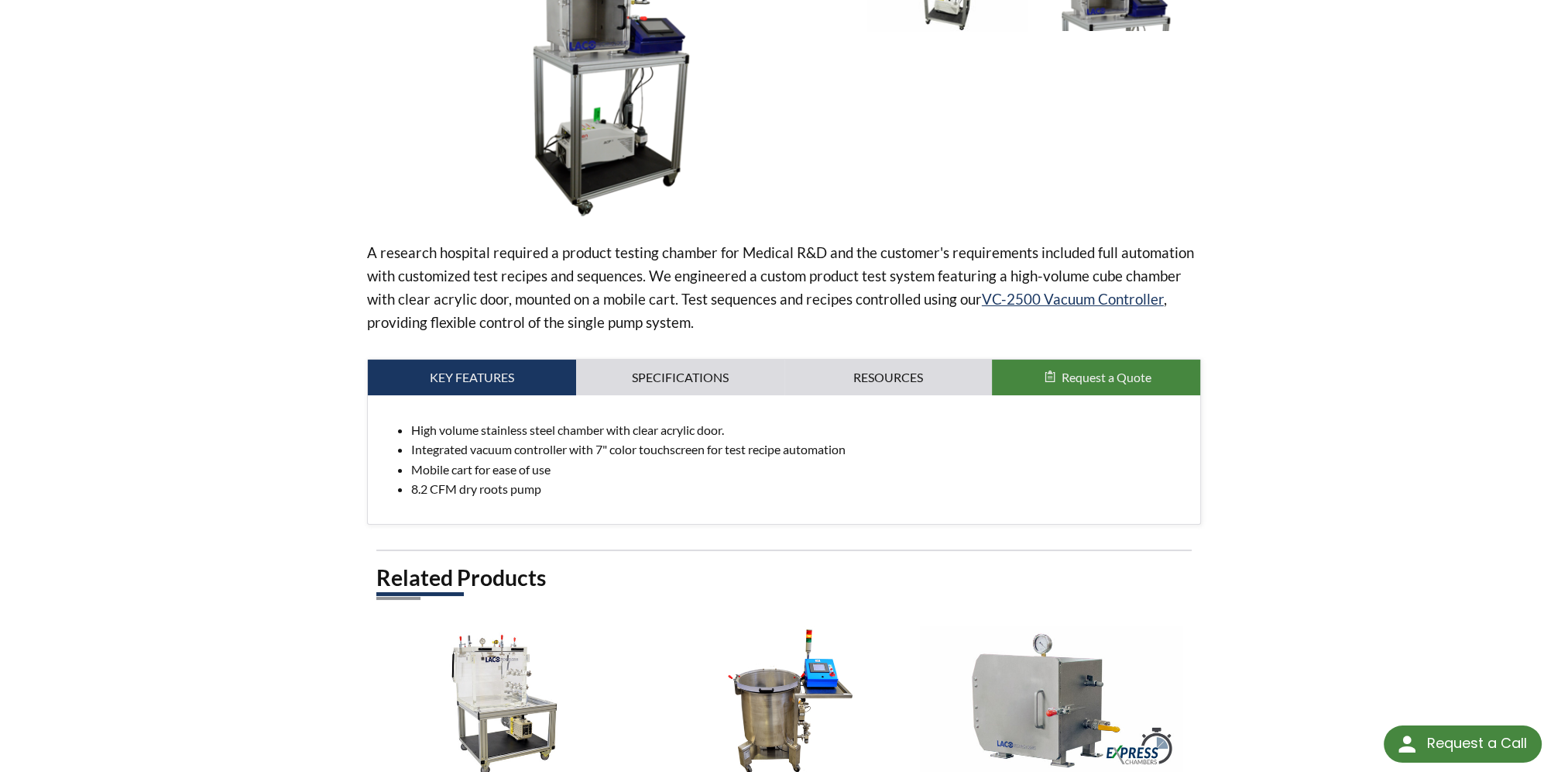
scroll to position [310, 0]
